Goal: Task Accomplishment & Management: Complete application form

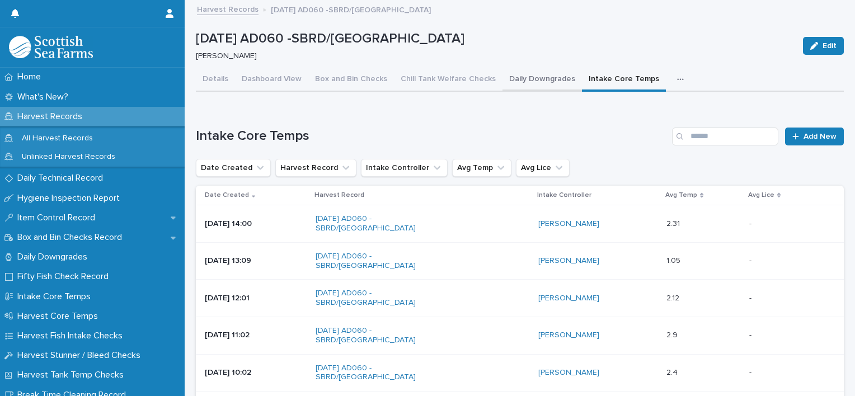
click at [510, 81] on button "Daily Downgrades" at bounding box center [541, 79] width 79 height 23
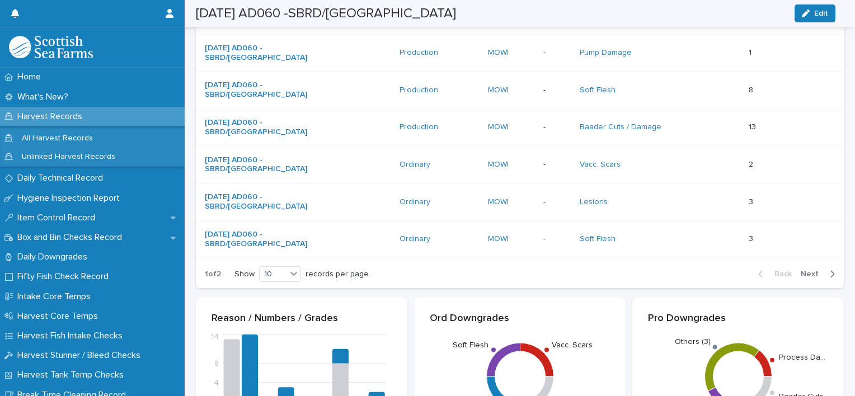
scroll to position [413, 0]
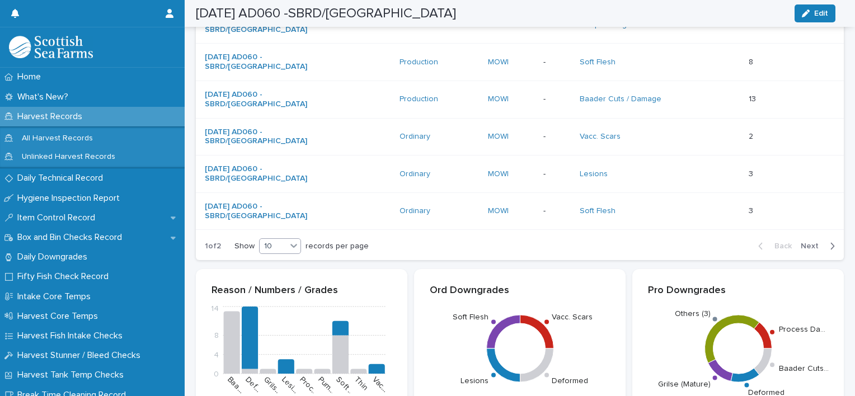
click at [295, 244] on icon at bounding box center [293, 245] width 11 height 11
click at [286, 283] on div "30" at bounding box center [281, 285] width 41 height 13
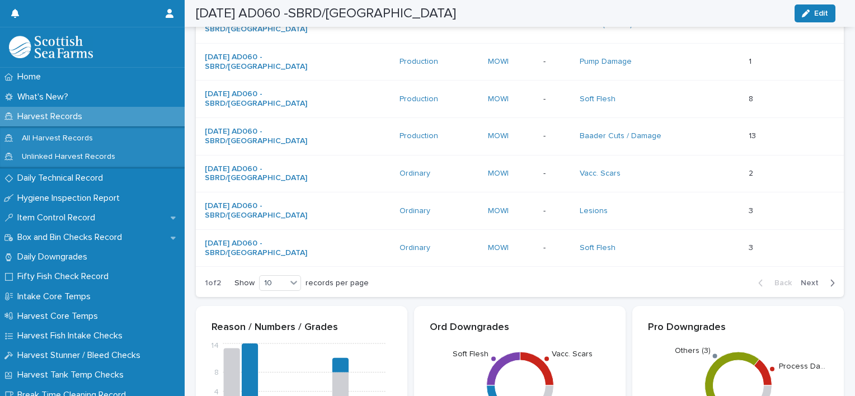
scroll to position [441, 0]
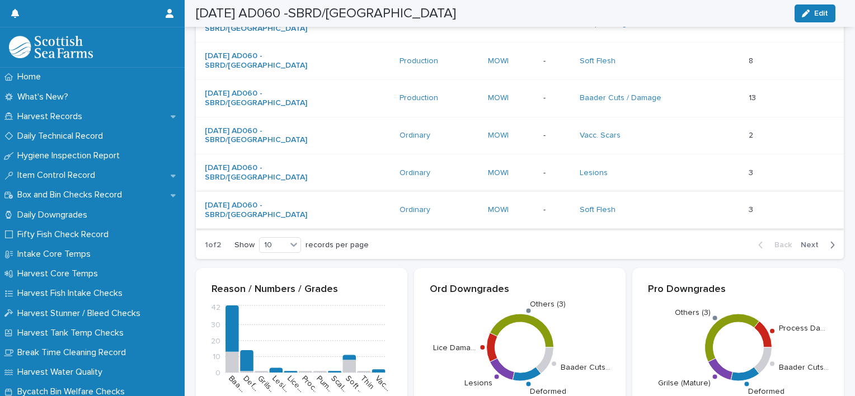
scroll to position [503, 0]
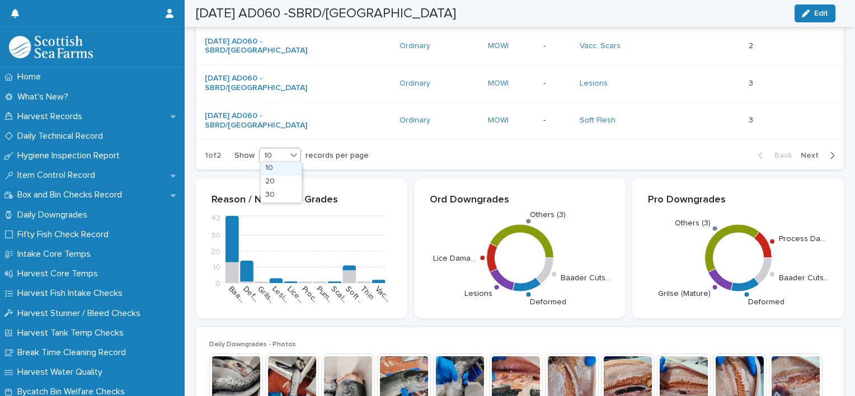
click at [293, 154] on icon at bounding box center [293, 154] width 11 height 11
click at [280, 190] on div "30" at bounding box center [281, 195] width 41 height 13
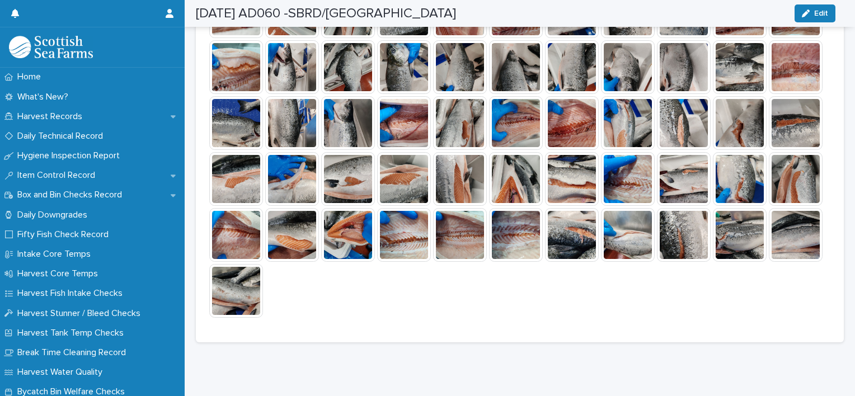
scroll to position [1150, 0]
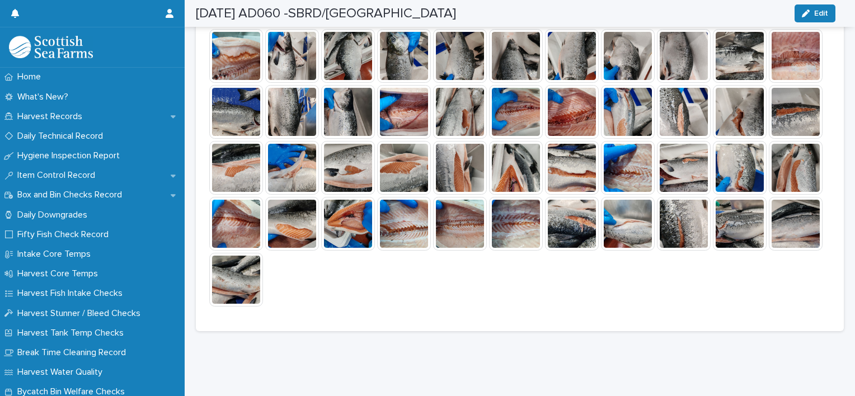
click at [263, 280] on img at bounding box center [236, 280] width 54 height 54
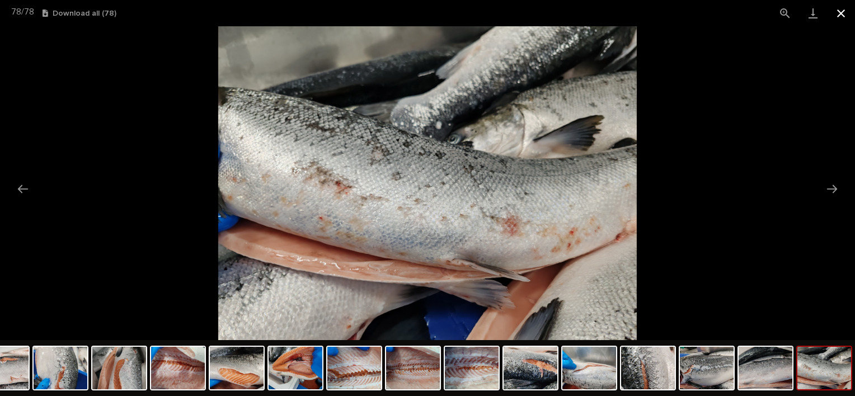
click at [838, 18] on button "Close gallery" at bounding box center [841, 13] width 28 height 26
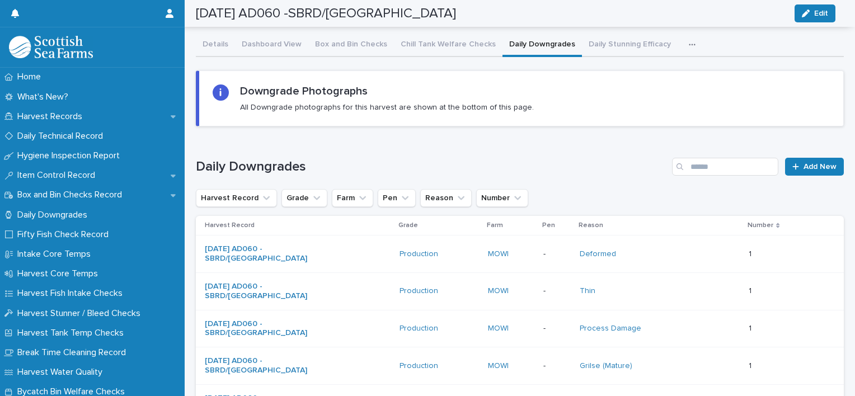
scroll to position [0, 0]
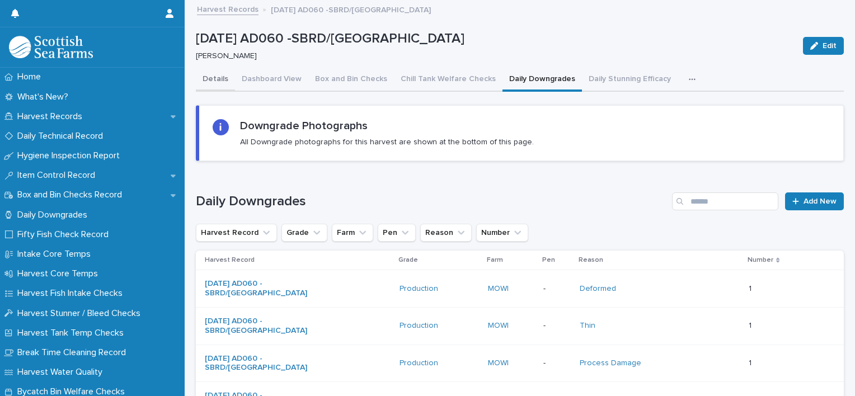
click at [210, 76] on button "Details" at bounding box center [215, 79] width 39 height 23
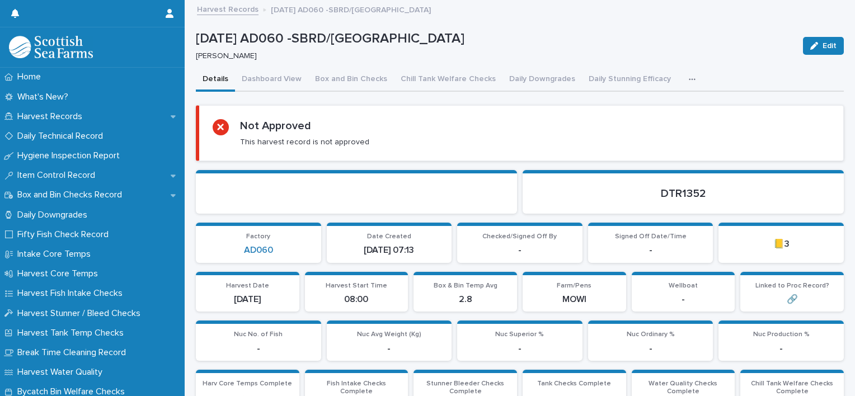
click at [688, 81] on div "button" at bounding box center [693, 80] width 11 height 8
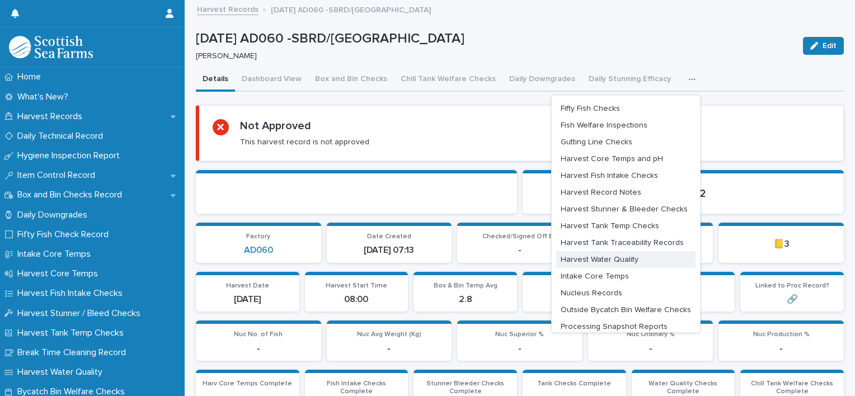
click at [591, 275] on span "Intake Core Temps" at bounding box center [594, 276] width 68 height 8
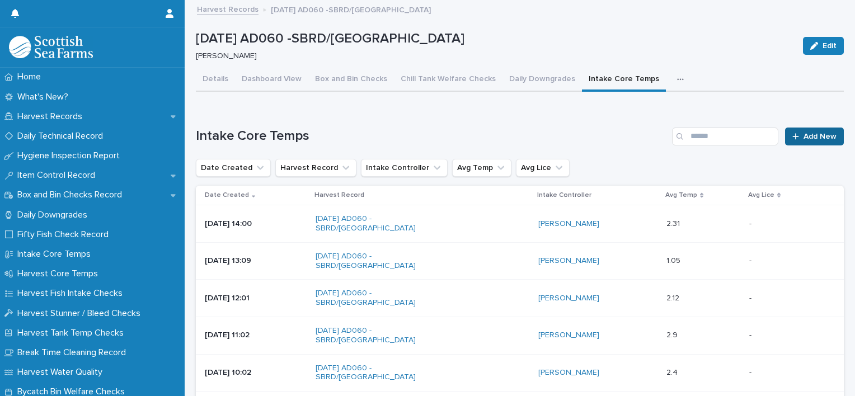
click at [810, 133] on span "Add New" at bounding box center [819, 137] width 33 height 8
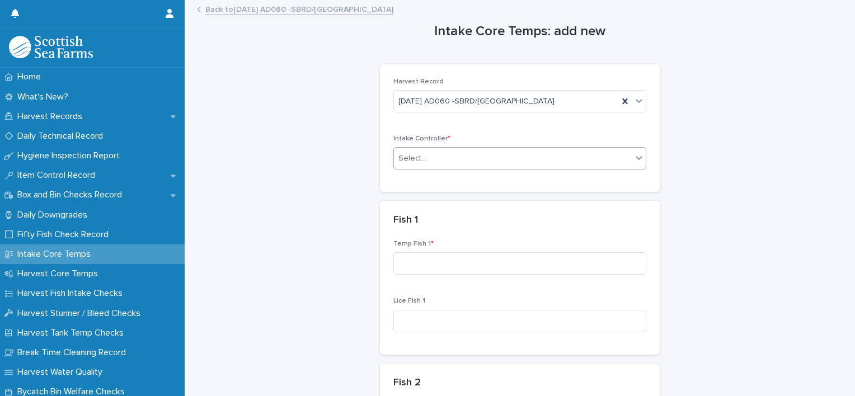
click at [423, 162] on div "Select..." at bounding box center [513, 158] width 238 height 18
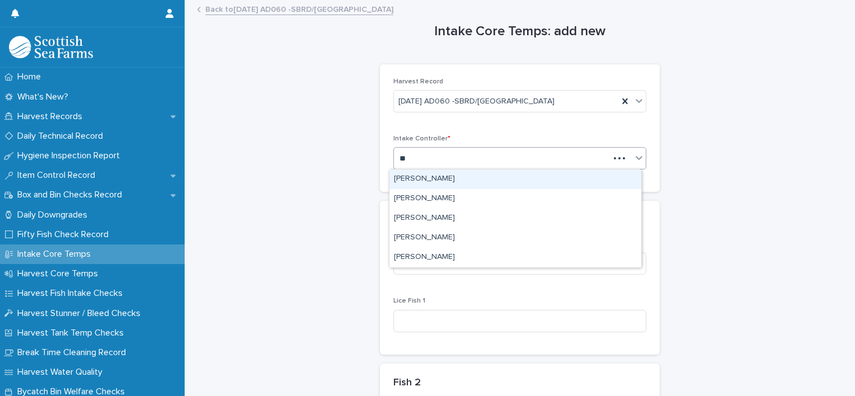
type input "***"
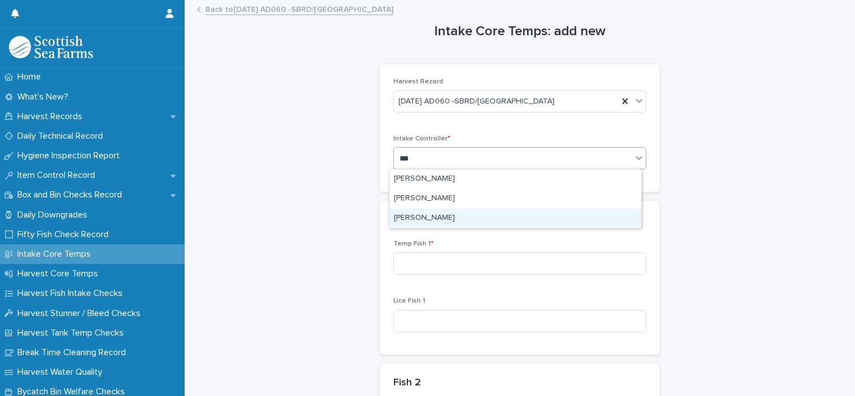
click at [414, 216] on div "[PERSON_NAME]" at bounding box center [515, 219] width 252 height 20
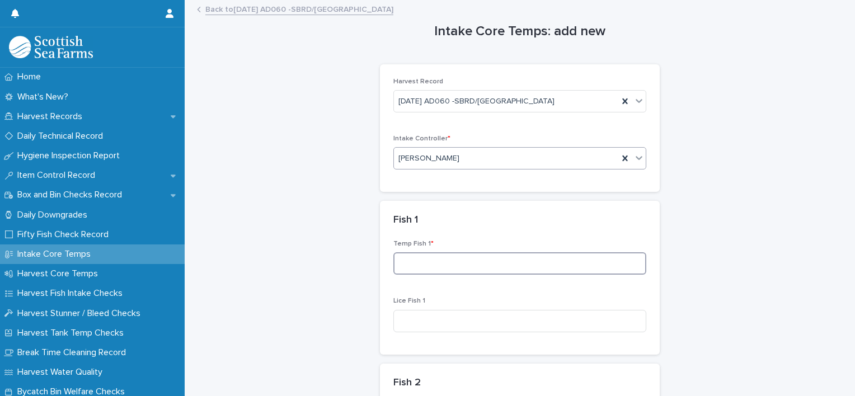
click at [448, 261] on input at bounding box center [519, 263] width 253 height 22
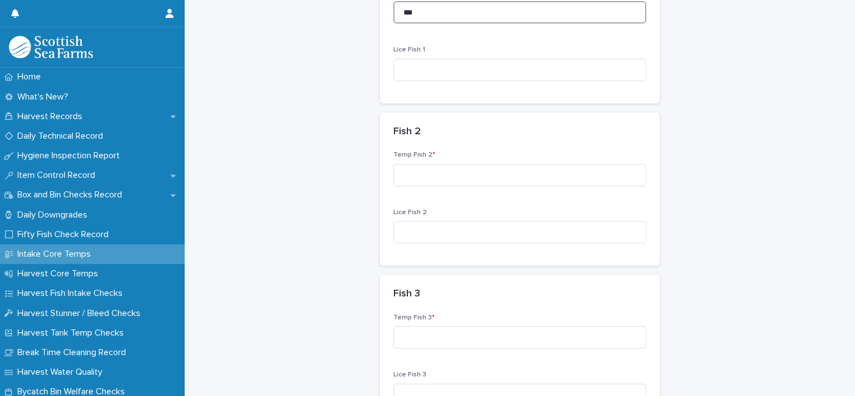
scroll to position [280, 0]
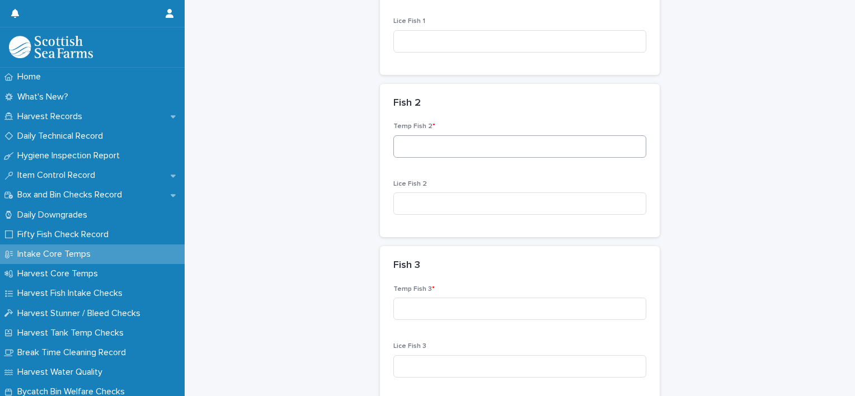
type input "***"
click at [460, 147] on input at bounding box center [519, 146] width 253 height 22
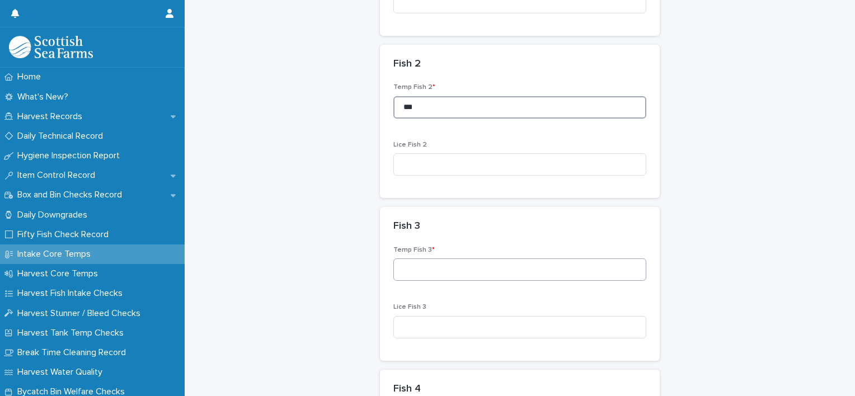
scroll to position [391, 0]
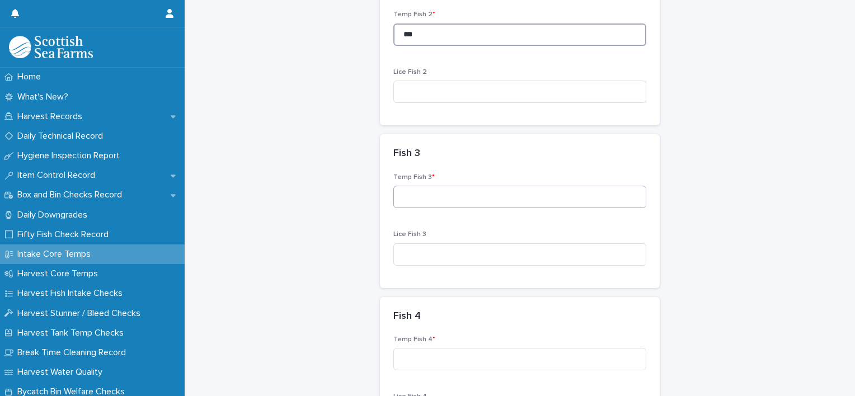
type input "***"
click at [502, 202] on input at bounding box center [519, 197] width 253 height 22
type input "***"
click at [434, 350] on input at bounding box center [519, 359] width 253 height 22
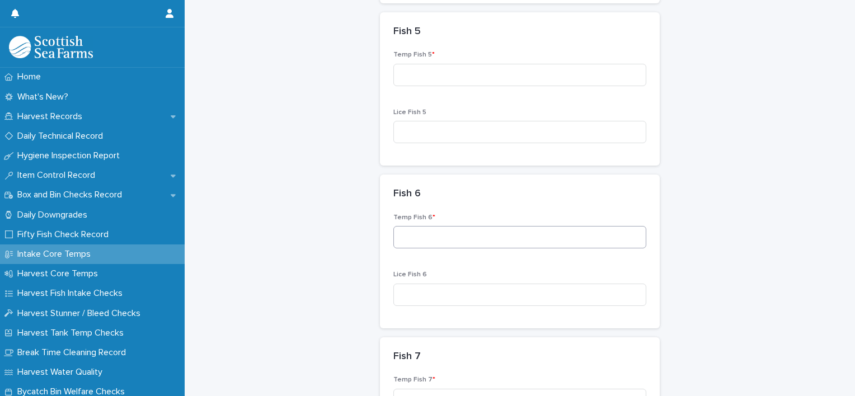
scroll to position [839, 0]
type input "*"
click at [423, 78] on input at bounding box center [519, 74] width 253 height 22
type input "***"
click at [447, 232] on input at bounding box center [519, 236] width 253 height 22
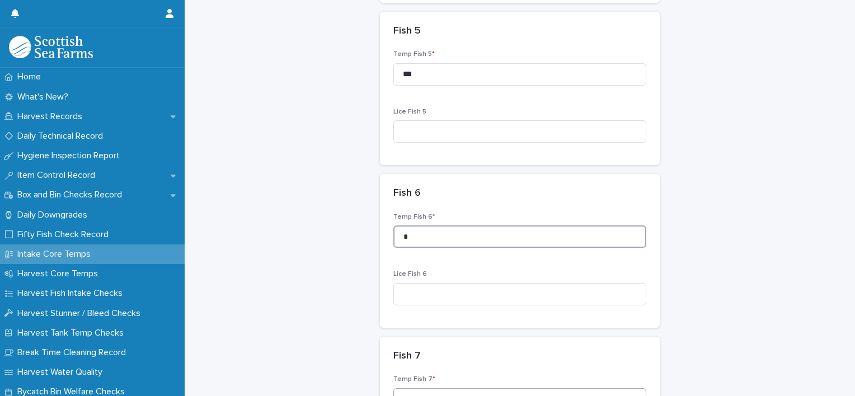
type input "*"
click at [426, 389] on input at bounding box center [519, 399] width 253 height 22
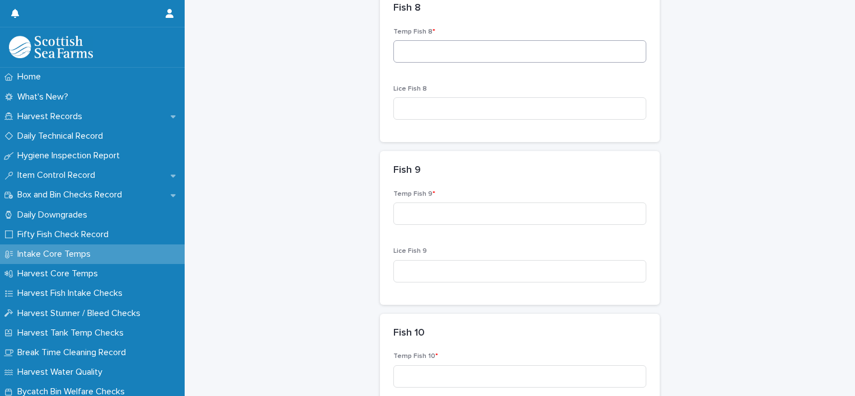
type input "*"
click at [453, 56] on input at bounding box center [519, 51] width 253 height 22
type input "***"
click at [459, 210] on input at bounding box center [519, 213] width 253 height 22
type input "*"
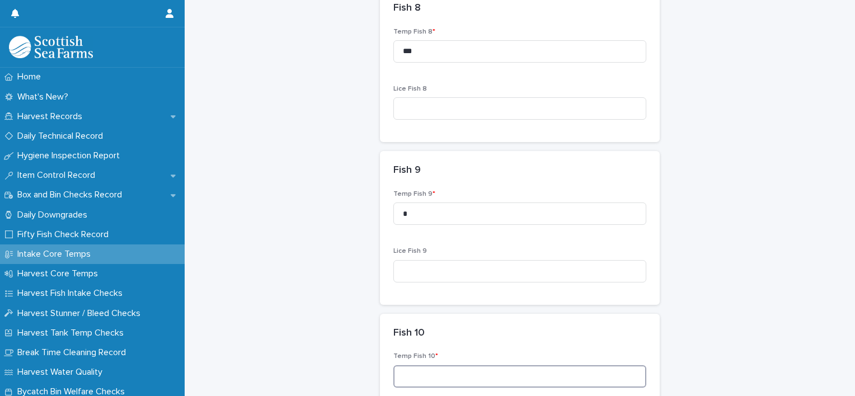
click at [438, 376] on input at bounding box center [519, 376] width 253 height 22
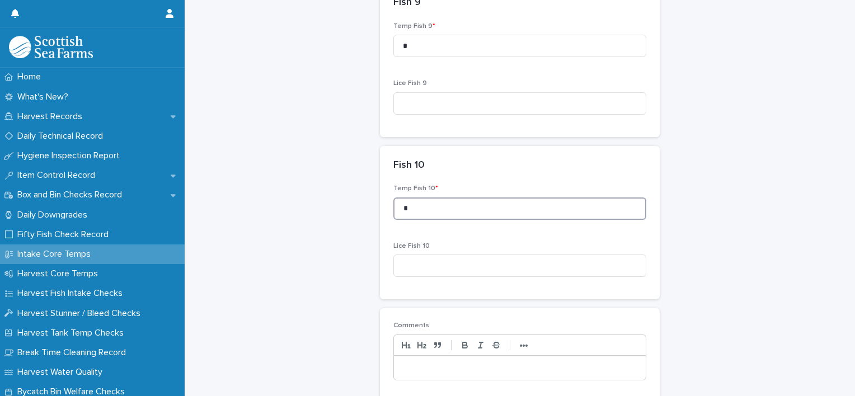
scroll to position [1614, 0]
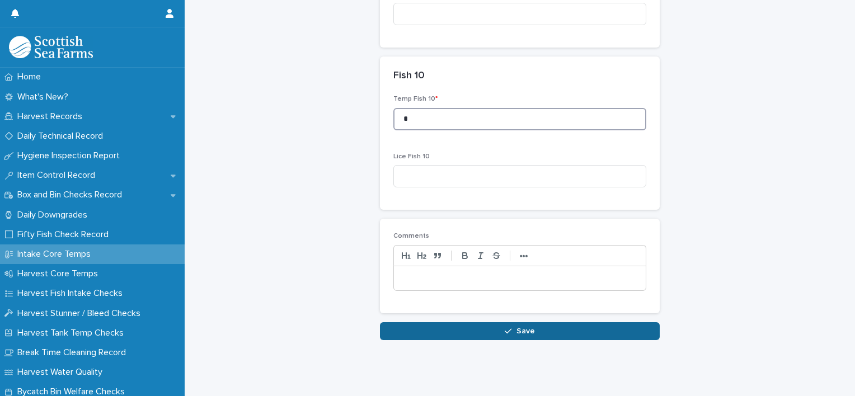
type input "*"
click at [560, 326] on button "Save" at bounding box center [520, 331] width 280 height 18
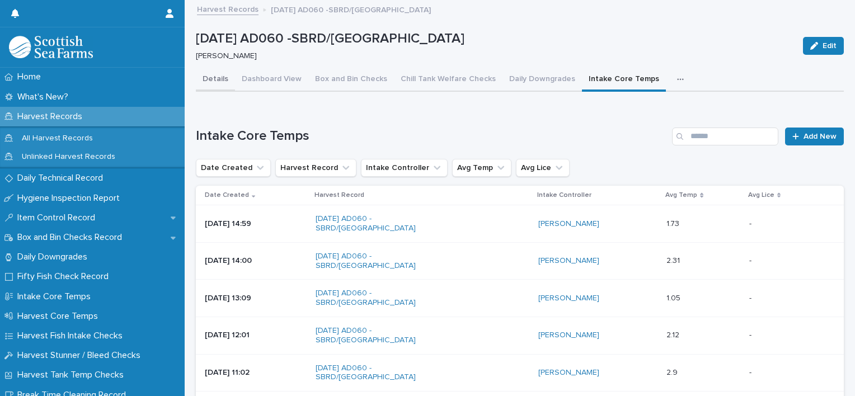
click at [219, 78] on button "Details" at bounding box center [215, 79] width 39 height 23
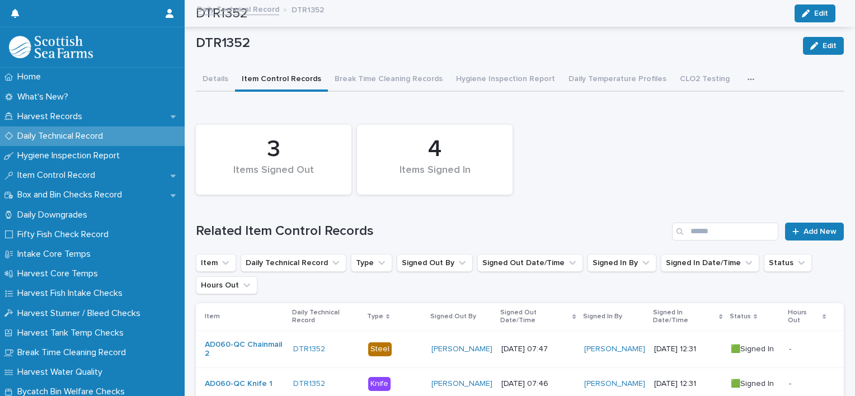
scroll to position [255, 0]
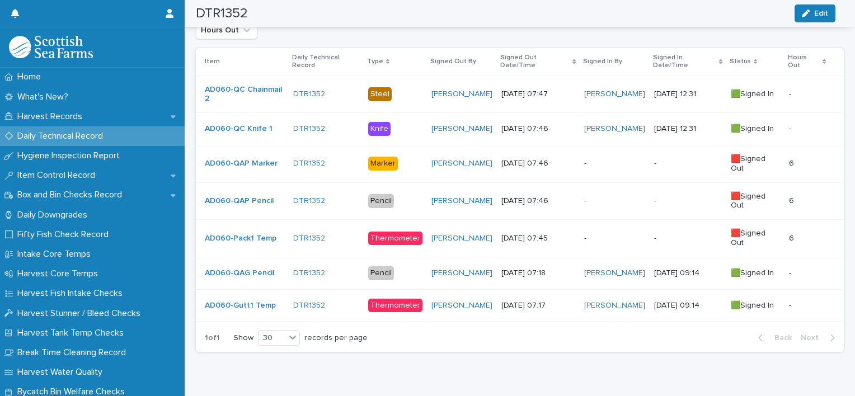
click at [631, 159] on p "-" at bounding box center [614, 164] width 61 height 10
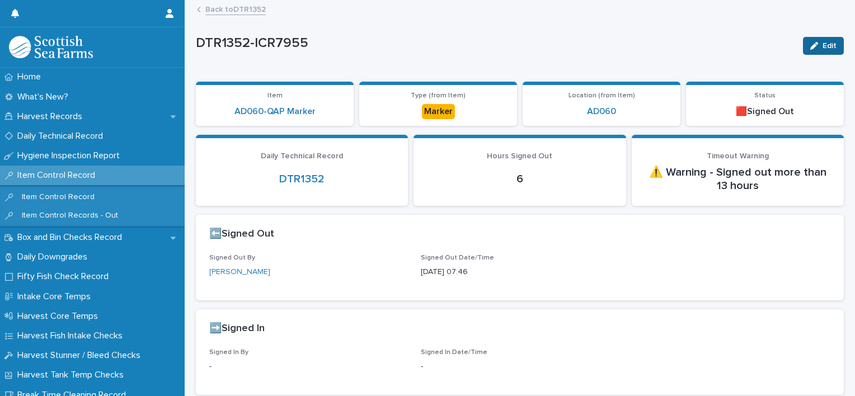
click at [809, 40] on button "Edit" at bounding box center [823, 46] width 41 height 18
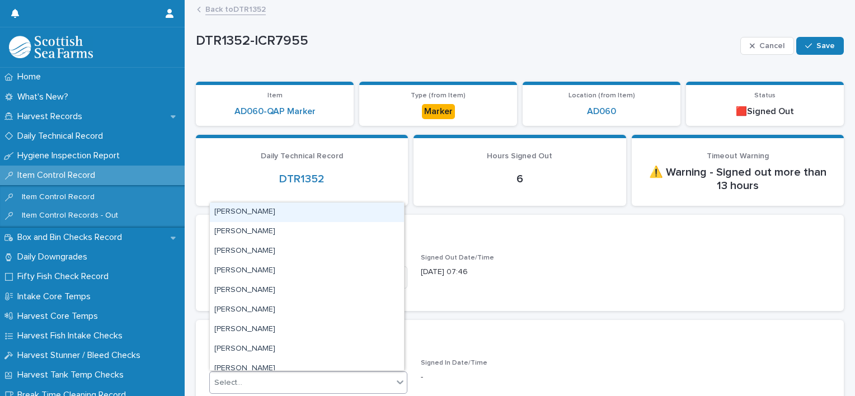
click at [228, 382] on div "Select..." at bounding box center [228, 383] width 28 height 12
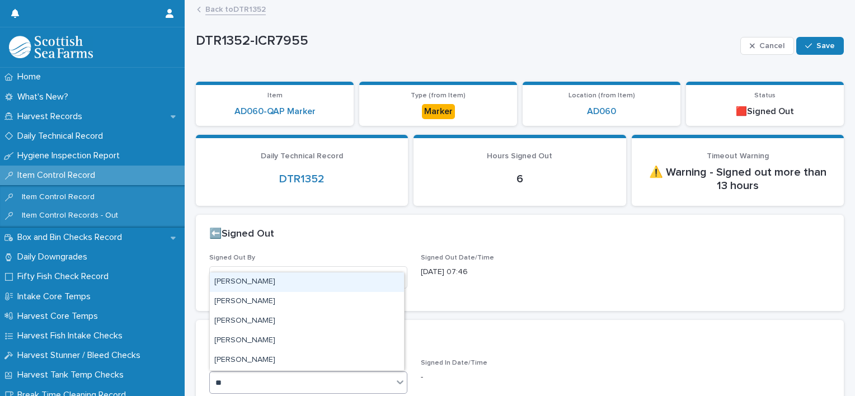
type input "***"
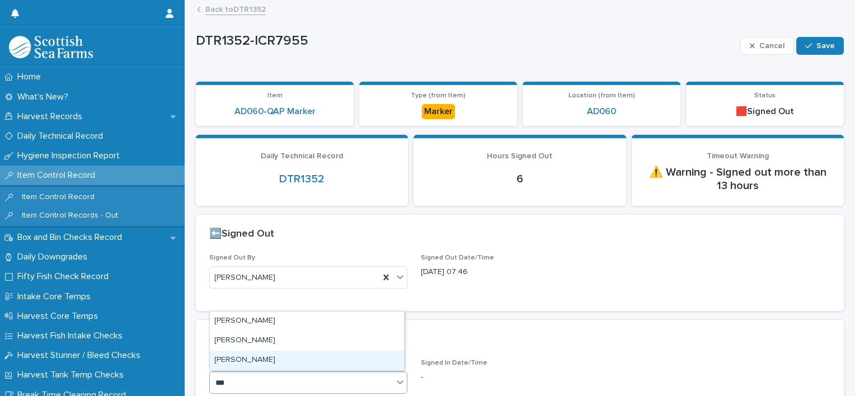
click at [290, 360] on div "[PERSON_NAME]" at bounding box center [307, 361] width 194 height 20
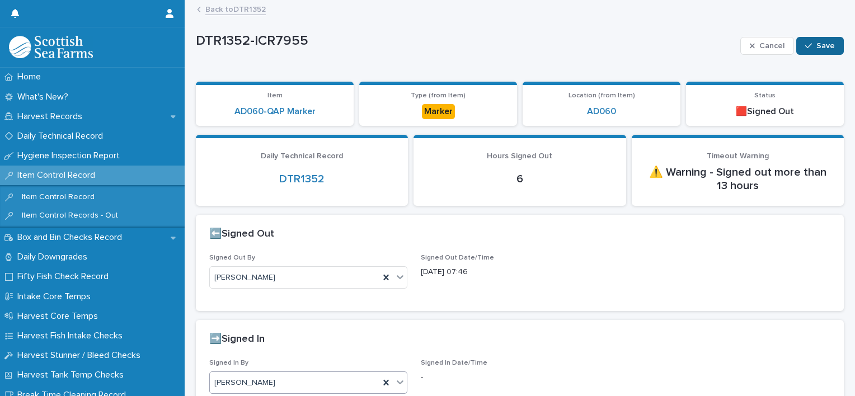
click at [808, 48] on div "button" at bounding box center [810, 46] width 11 height 8
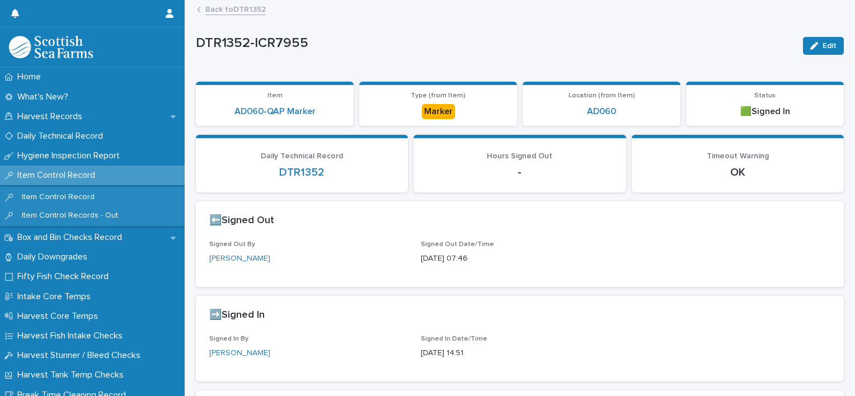
click at [244, 12] on link "Back to DTR1352" at bounding box center [235, 8] width 60 height 13
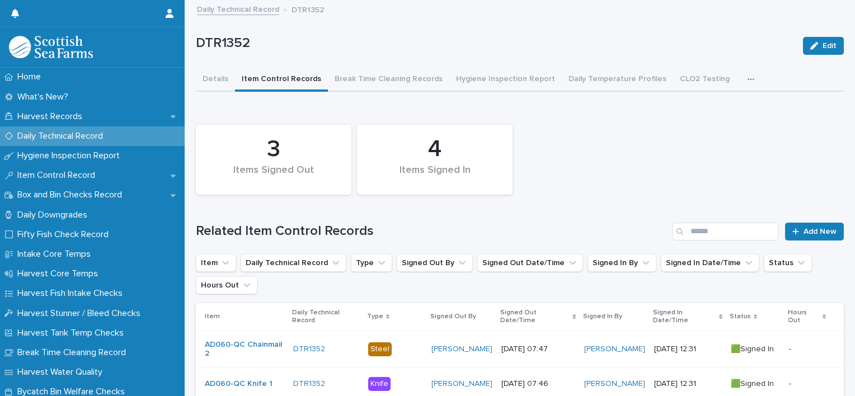
click at [747, 76] on icon "button" at bounding box center [750, 80] width 7 height 8
click at [669, 107] on span "ATP Hand, Boots, Ear Defenders" at bounding box center [679, 109] width 117 height 8
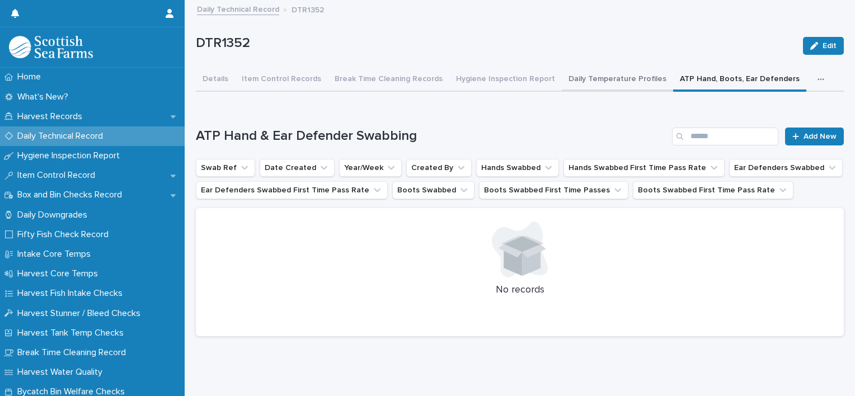
click at [628, 84] on button "Daily Temperature Profiles" at bounding box center [617, 79] width 111 height 23
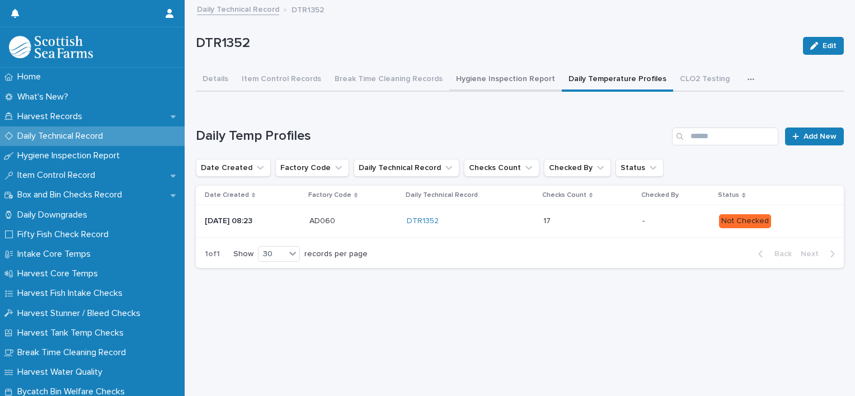
click at [509, 85] on button "Hygiene Inspection Report" at bounding box center [505, 79] width 112 height 23
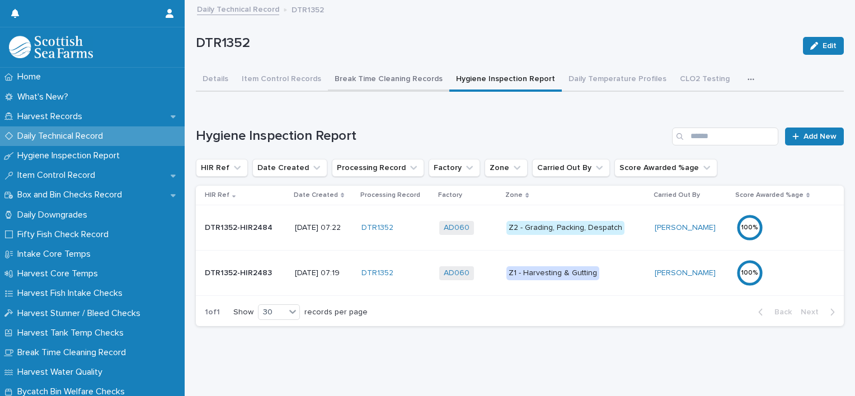
click at [380, 83] on button "Break Time Cleaning Records" at bounding box center [388, 79] width 121 height 23
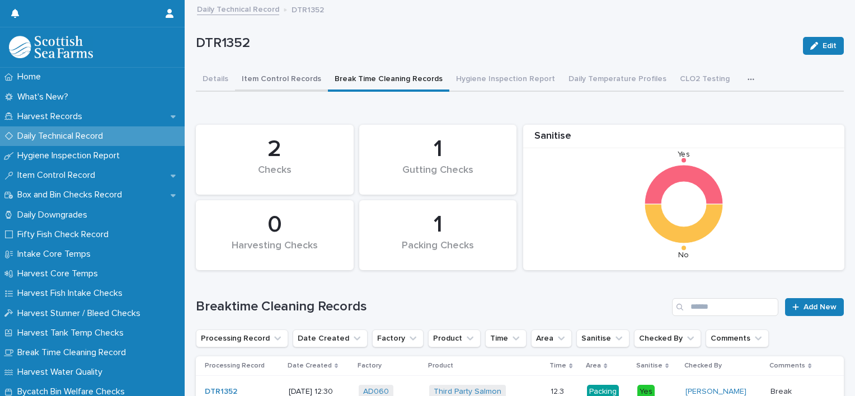
click at [256, 77] on button "Item Control Records" at bounding box center [281, 79] width 93 height 23
